Goal: Entertainment & Leisure: Consume media (video, audio)

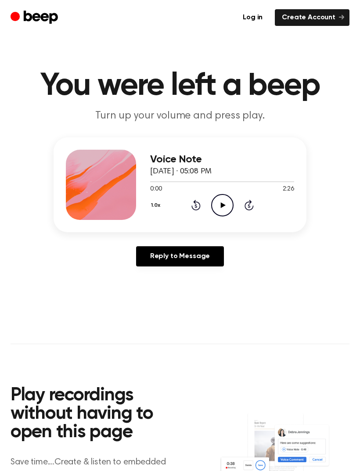
click at [223, 202] on icon "Play Audio" at bounding box center [222, 205] width 22 height 22
click at [170, 183] on div at bounding box center [222, 181] width 144 height 7
click at [277, 147] on div "Voice Note [DATE] · 05:08 PM 0:21 2:26 Your browser does not support the [objec…" at bounding box center [180, 184] width 253 height 95
click at [249, 209] on icon "Skip 5 seconds" at bounding box center [249, 204] width 10 height 11
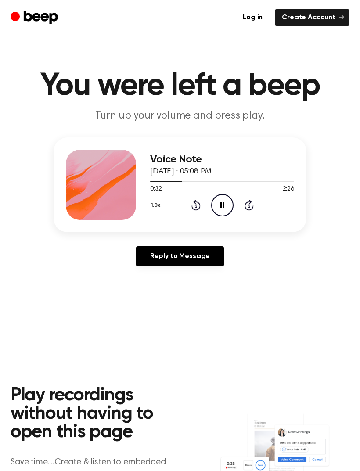
click at [252, 207] on icon at bounding box center [249, 205] width 9 height 11
click at [252, 207] on icon "Skip 5 seconds" at bounding box center [249, 204] width 10 height 11
click at [252, 207] on icon at bounding box center [249, 205] width 9 height 11
click at [250, 209] on icon "Skip 5 seconds" at bounding box center [249, 204] width 10 height 11
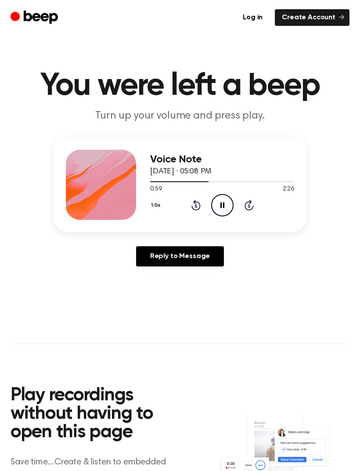
click at [253, 205] on icon "Skip 5 seconds" at bounding box center [249, 204] width 10 height 11
click at [226, 203] on icon "Pause Audio" at bounding box center [222, 205] width 22 height 22
click at [218, 203] on icon "Play Audio" at bounding box center [222, 205] width 22 height 22
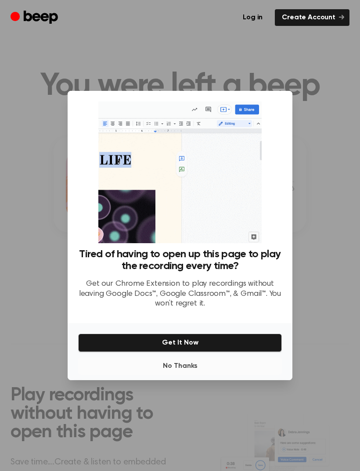
click at [188, 375] on button "No Thanks" at bounding box center [180, 366] width 204 height 18
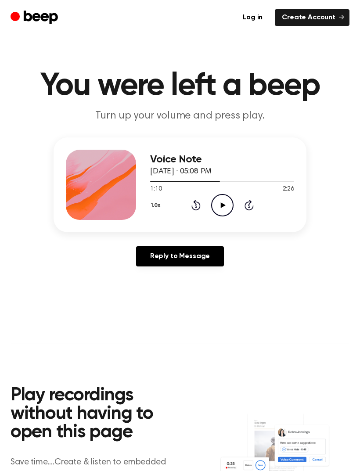
click at [227, 202] on icon "Play Audio" at bounding box center [222, 205] width 22 height 22
click at [222, 206] on icon "Pause Audio" at bounding box center [222, 205] width 22 height 22
click at [220, 206] on icon "Play Audio" at bounding box center [222, 205] width 22 height 22
click at [221, 210] on icon "Pause Audio" at bounding box center [222, 205] width 22 height 22
click at [222, 205] on icon at bounding box center [222, 205] width 5 height 6
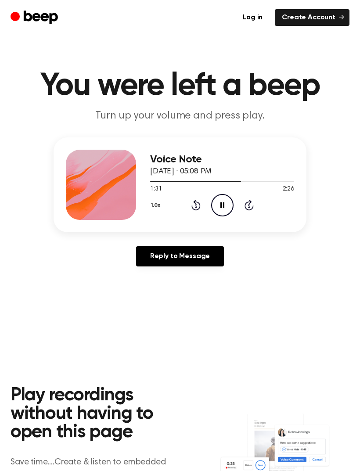
click at [224, 202] on icon at bounding box center [222, 205] width 4 height 6
click at [226, 205] on icon "Play Audio" at bounding box center [222, 205] width 22 height 22
click at [196, 208] on icon "Rewind 5 seconds" at bounding box center [196, 204] width 10 height 11
click at [225, 202] on icon "Pause Audio" at bounding box center [222, 205] width 22 height 22
click at [219, 200] on icon "Play Audio" at bounding box center [222, 205] width 22 height 22
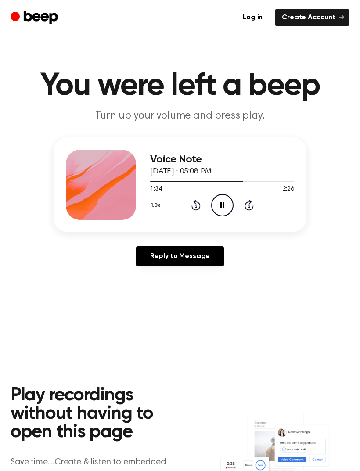
click at [220, 204] on icon at bounding box center [222, 205] width 4 height 6
click at [200, 203] on icon "Rewind 5 seconds" at bounding box center [196, 204] width 10 height 11
click at [224, 205] on icon at bounding box center [222, 205] width 5 height 6
click at [225, 206] on icon "Pause Audio" at bounding box center [222, 205] width 22 height 22
click at [225, 204] on icon "Play Audio" at bounding box center [222, 205] width 22 height 22
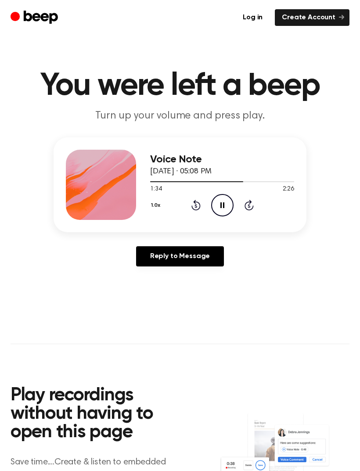
click at [194, 205] on icon "Rewind 5 seconds" at bounding box center [196, 204] width 10 height 11
click at [227, 203] on icon "Pause Audio" at bounding box center [222, 205] width 22 height 22
click at [223, 206] on icon at bounding box center [222, 205] width 4 height 6
click at [198, 202] on icon "Rewind 5 seconds" at bounding box center [196, 204] width 10 height 11
click at [224, 202] on icon "Play Audio" at bounding box center [222, 205] width 22 height 22
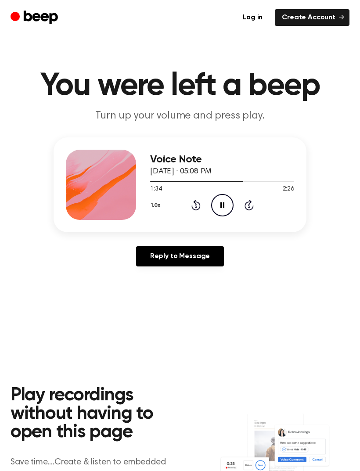
click at [225, 203] on icon "Pause Audio" at bounding box center [222, 205] width 22 height 22
click at [224, 201] on icon "Play Audio" at bounding box center [222, 205] width 22 height 22
click at [194, 202] on icon at bounding box center [195, 205] width 9 height 11
click at [223, 210] on icon "Pause Audio" at bounding box center [222, 205] width 22 height 22
click at [198, 200] on icon "Rewind 5 seconds" at bounding box center [196, 204] width 10 height 11
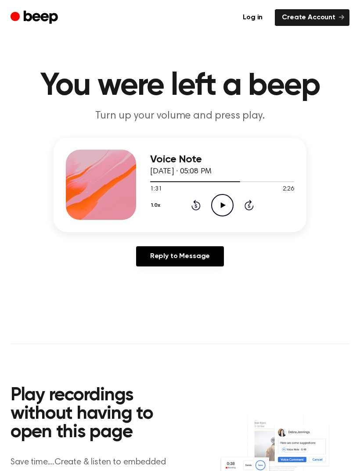
click at [225, 201] on icon "Play Audio" at bounding box center [222, 205] width 22 height 22
click at [223, 212] on icon "Pause Audio" at bounding box center [222, 205] width 22 height 22
click at [220, 209] on icon "Play Audio" at bounding box center [222, 205] width 22 height 22
click at [194, 205] on icon "Rewind 5 seconds" at bounding box center [196, 204] width 10 height 11
click at [224, 205] on icon "Pause Audio" at bounding box center [222, 205] width 22 height 22
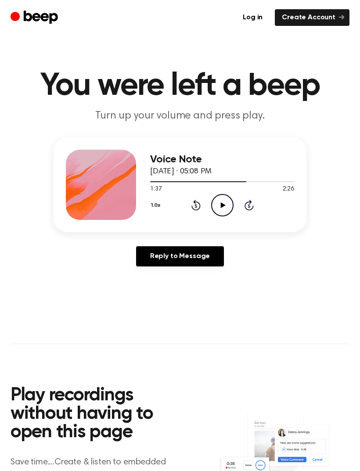
click at [226, 207] on icon "Play Audio" at bounding box center [222, 205] width 22 height 22
click at [224, 209] on icon "Pause Audio" at bounding box center [222, 205] width 22 height 22
click at [229, 205] on icon "Play Audio" at bounding box center [222, 205] width 22 height 22
click at [222, 209] on icon "Pause Audio" at bounding box center [222, 205] width 22 height 22
click at [194, 208] on icon "Rewind 5 seconds" at bounding box center [196, 204] width 10 height 11
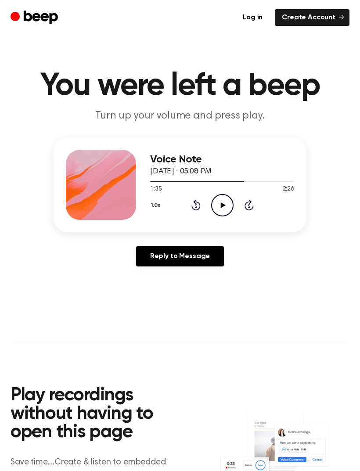
click at [194, 208] on icon "Rewind 5 seconds" at bounding box center [196, 204] width 10 height 11
click at [225, 209] on icon "Play Audio" at bounding box center [222, 205] width 22 height 22
click at [224, 209] on icon "Pause Audio" at bounding box center [222, 205] width 22 height 22
click at [224, 207] on icon "Play Audio" at bounding box center [222, 205] width 22 height 22
click at [221, 210] on icon "Pause Audio" at bounding box center [222, 205] width 22 height 22
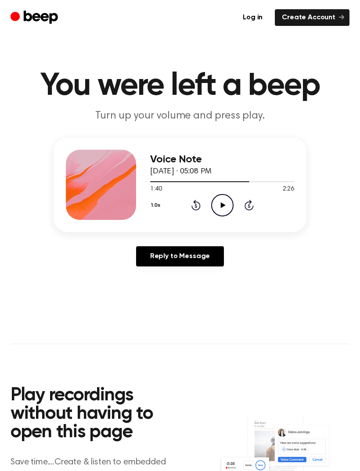
click at [226, 205] on icon "Play Audio" at bounding box center [222, 205] width 22 height 22
click at [197, 209] on icon at bounding box center [195, 205] width 9 height 11
click at [223, 198] on icon "Pause Audio" at bounding box center [222, 205] width 22 height 22
click at [225, 205] on icon "Play Audio" at bounding box center [222, 205] width 22 height 22
click at [222, 207] on icon "Pause Audio" at bounding box center [222, 205] width 22 height 22
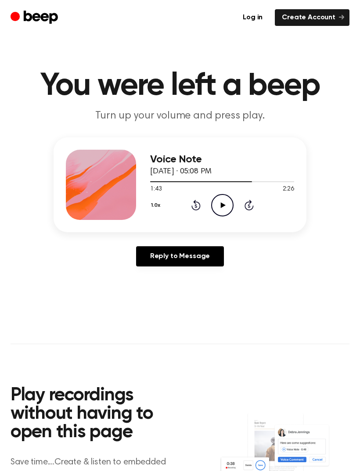
click at [220, 209] on icon "Play Audio" at bounding box center [222, 205] width 22 height 22
click at [222, 208] on icon "Pause Audio" at bounding box center [222, 205] width 22 height 22
